Goal: Task Accomplishment & Management: Use online tool/utility

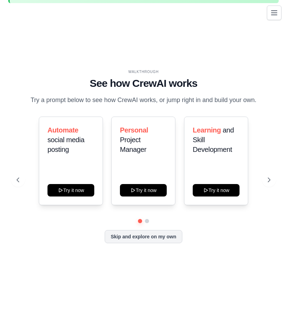
scroll to position [30, 0]
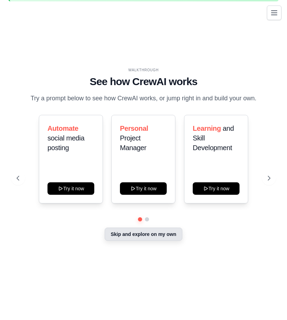
click at [124, 237] on button "Skip and explore on my own" at bounding box center [143, 234] width 77 height 13
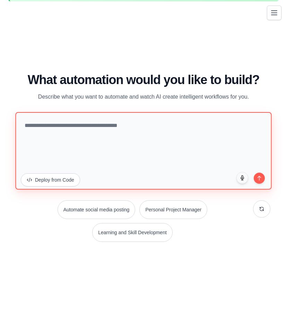
click at [94, 127] on textarea at bounding box center [143, 151] width 256 height 78
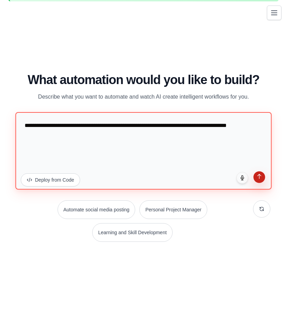
type textarea "**********"
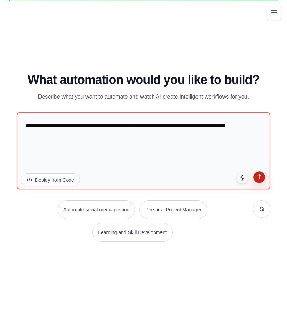
click at [260, 178] on icon "submit" at bounding box center [259, 177] width 6 height 6
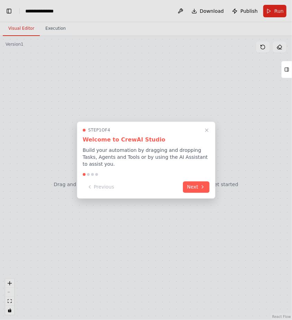
scroll to position [339, 0]
click at [197, 182] on button "Next" at bounding box center [196, 186] width 27 height 11
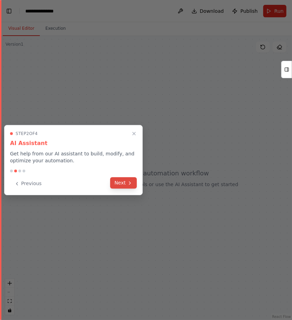
click at [127, 183] on icon at bounding box center [130, 183] width 6 height 6
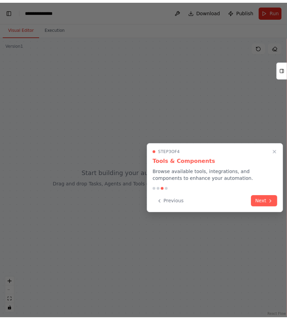
scroll to position [371, 0]
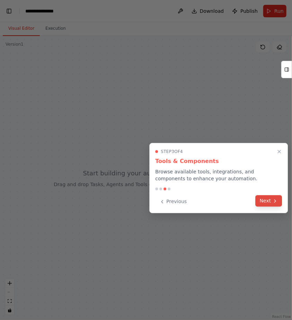
click at [269, 203] on button "Next" at bounding box center [269, 200] width 27 height 11
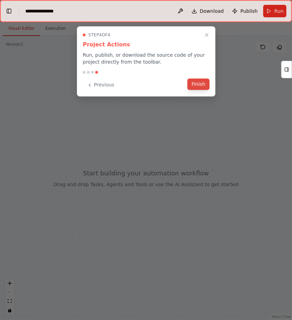
click at [202, 86] on button "Finish" at bounding box center [198, 84] width 22 height 11
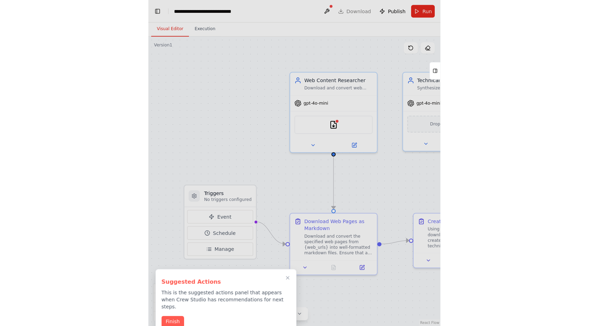
scroll to position [0, 8]
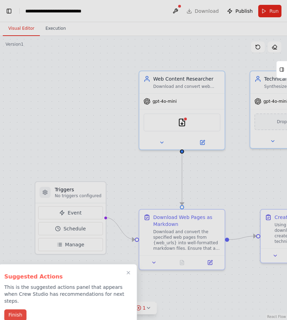
click at [12, 310] on button "Finish" at bounding box center [15, 315] width 22 height 11
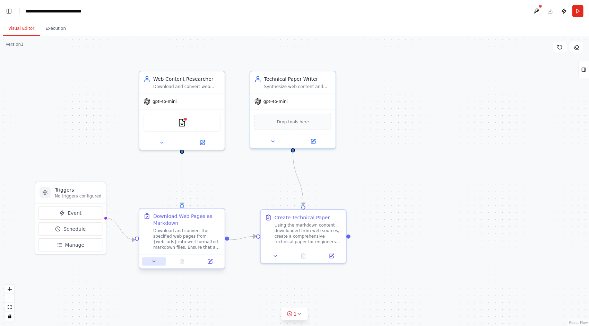
click at [158, 262] on button at bounding box center [154, 261] width 24 height 8
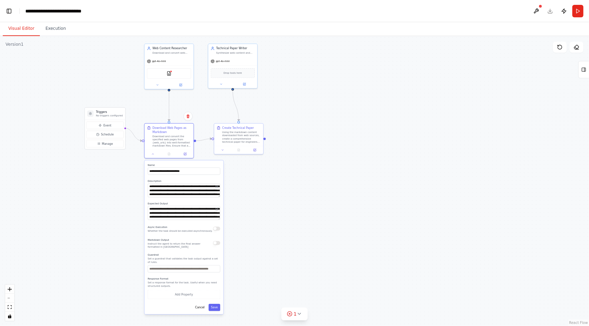
drag, startPoint x: 289, startPoint y: 286, endPoint x: 285, endPoint y: 178, distance: 107.8
click at [285, 178] on div ".deletable-edge-delete-btn { width: 20px; height: 20px; border: 0px solid #ffff…" at bounding box center [294, 181] width 589 height 290
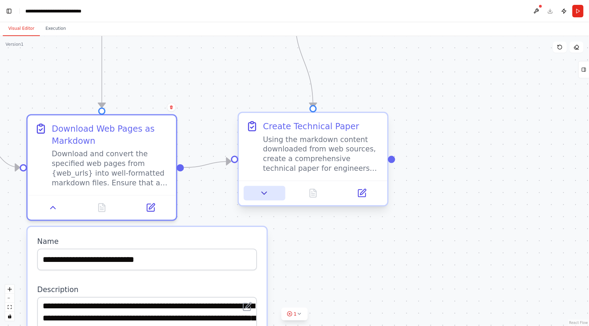
click at [262, 194] on icon at bounding box center [264, 193] width 10 height 10
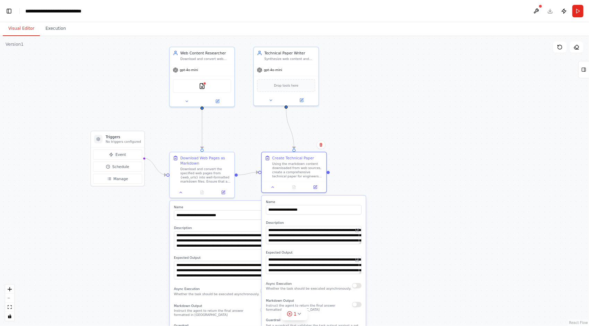
drag, startPoint x: 436, startPoint y: 254, endPoint x: 412, endPoint y: 252, distance: 24.4
click at [292, 252] on div ".deletable-edge-delete-btn { width: 20px; height: 20px; border: 0px solid #ffff…" at bounding box center [294, 181] width 589 height 290
click at [56, 30] on button "Execution" at bounding box center [56, 28] width 32 height 15
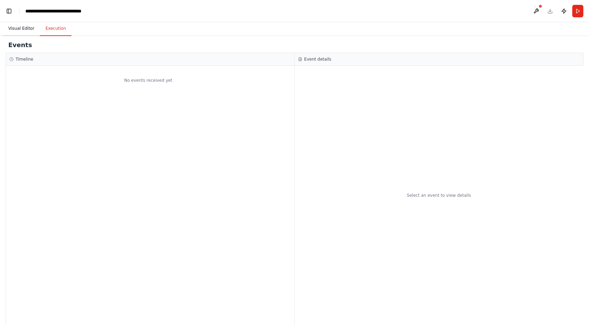
click at [21, 28] on button "Visual Editor" at bounding box center [21, 28] width 37 height 15
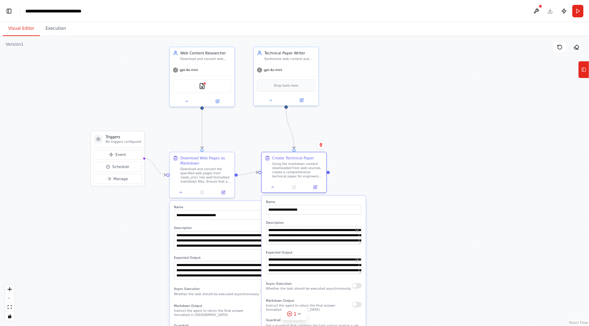
click at [292, 46] on icon at bounding box center [576, 47] width 6 height 6
click at [292, 10] on button at bounding box center [535, 11] width 11 height 12
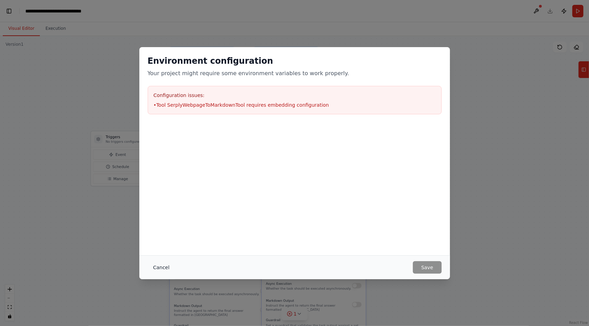
click at [160, 267] on button "Cancel" at bounding box center [161, 267] width 27 height 12
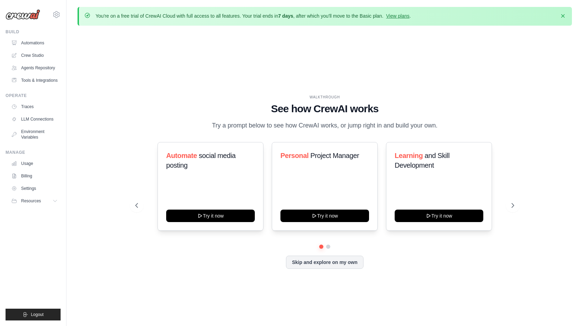
scroll to position [24, 0]
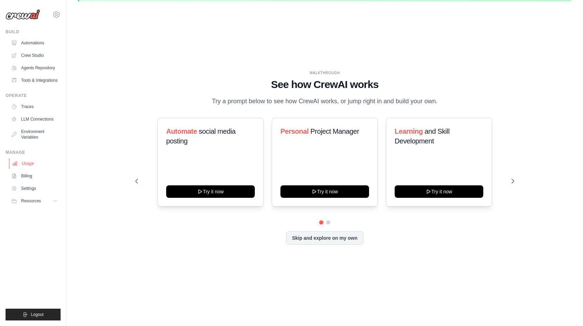
click at [29, 163] on link "Usage" at bounding box center [35, 163] width 52 height 11
